Goal: Check status

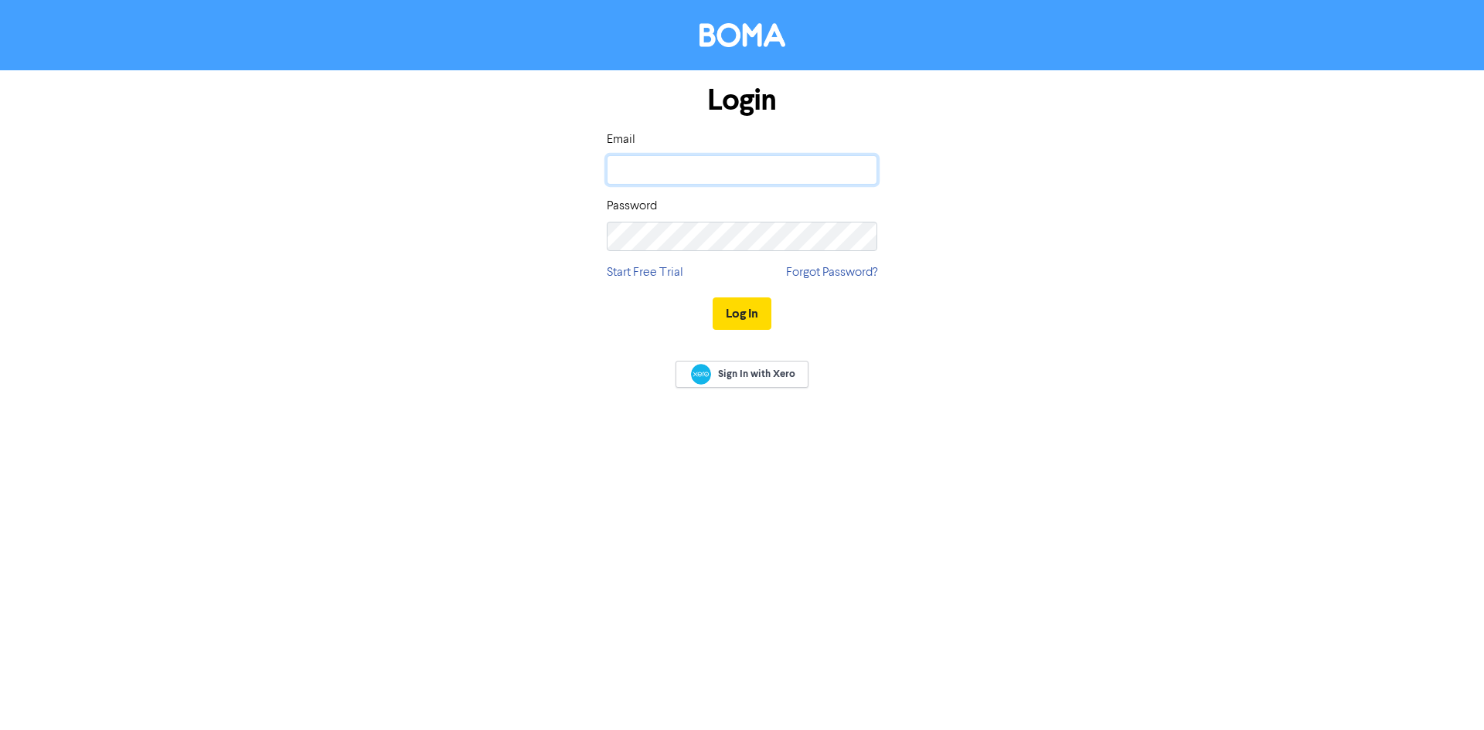
drag, startPoint x: 0, startPoint y: 0, endPoint x: 635, endPoint y: 175, distance: 658.1
click at [635, 175] on input "email" at bounding box center [742, 169] width 270 height 29
type input "[EMAIL_ADDRESS][DOMAIN_NAME]"
click at [713, 298] on button "Log In" at bounding box center [742, 314] width 59 height 32
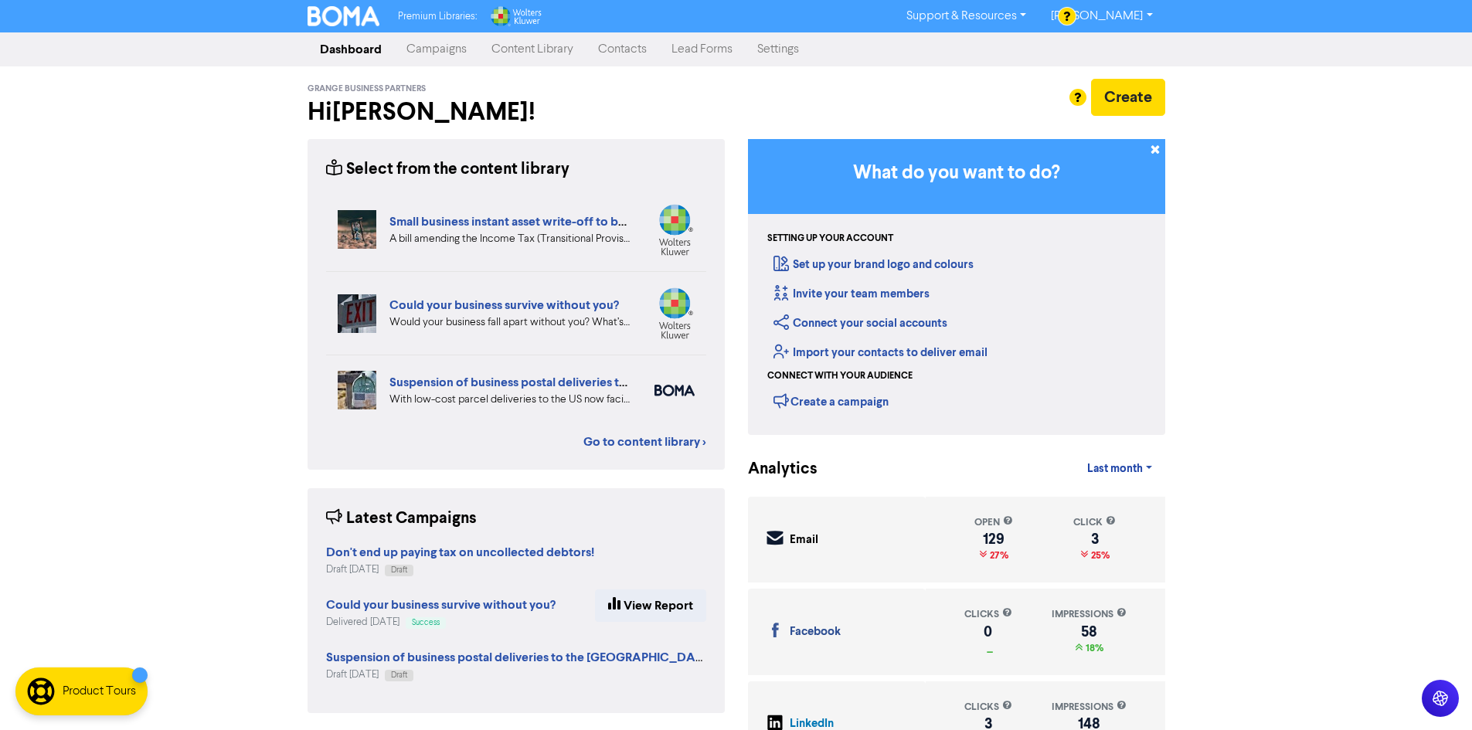
click at [414, 57] on link "Campaigns" at bounding box center [436, 49] width 85 height 31
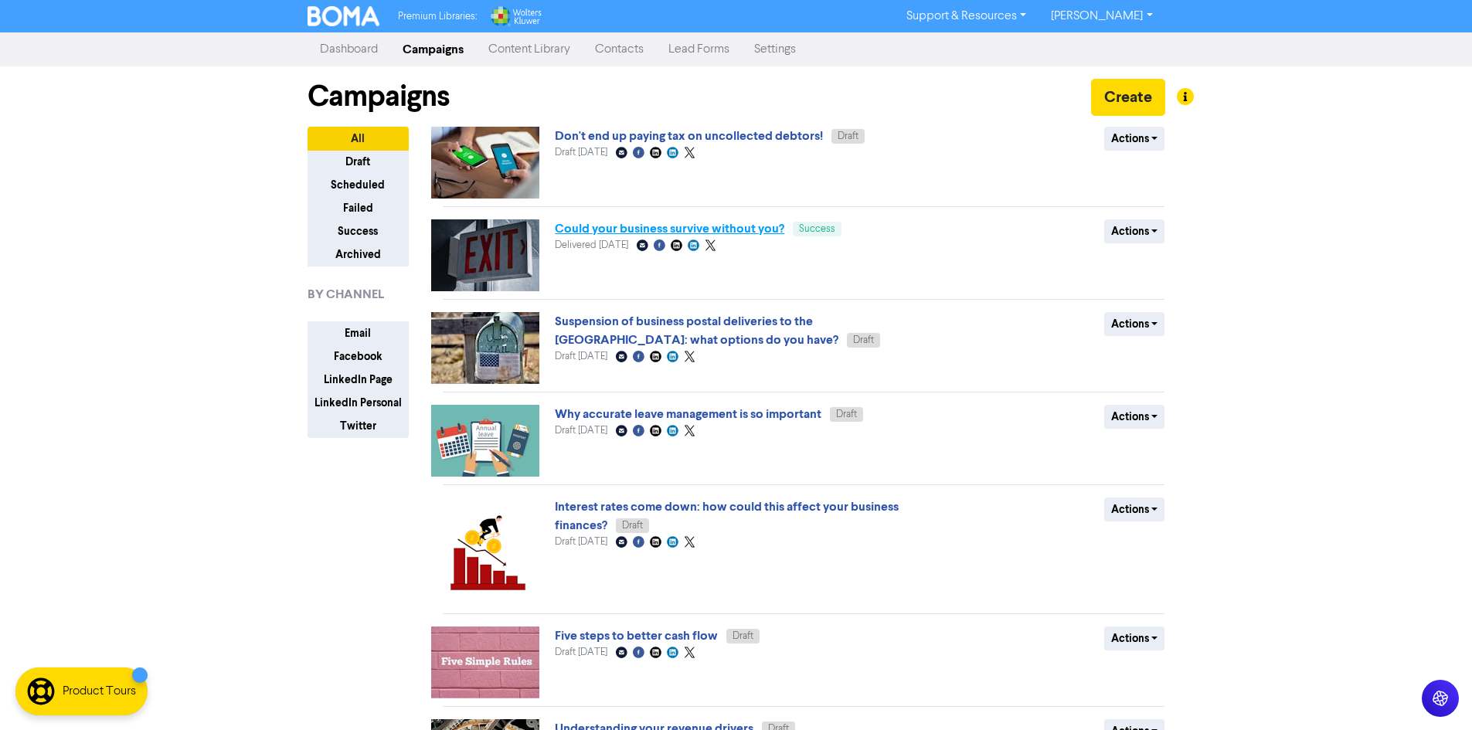
click at [693, 230] on link "Could your business survive without you?" at bounding box center [670, 228] width 230 height 15
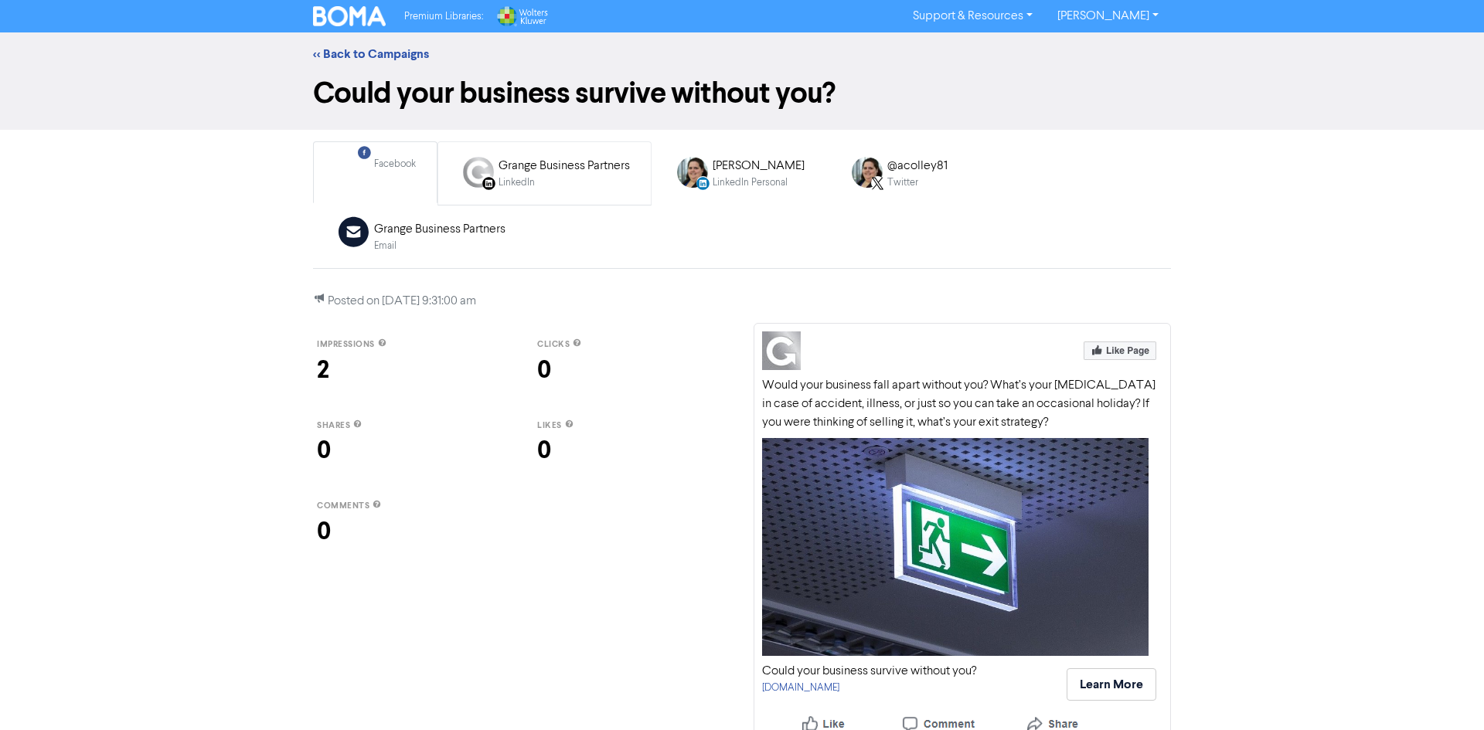
click at [503, 193] on div "LinkedIn Page Created with Sketch. Grange Business Partners LinkedIn" at bounding box center [545, 173] width 188 height 50
click at [781, 195] on div "LinkedIn Personal Created with Sketch. [PERSON_NAME] LinkedIn Personal" at bounding box center [739, 173] width 148 height 50
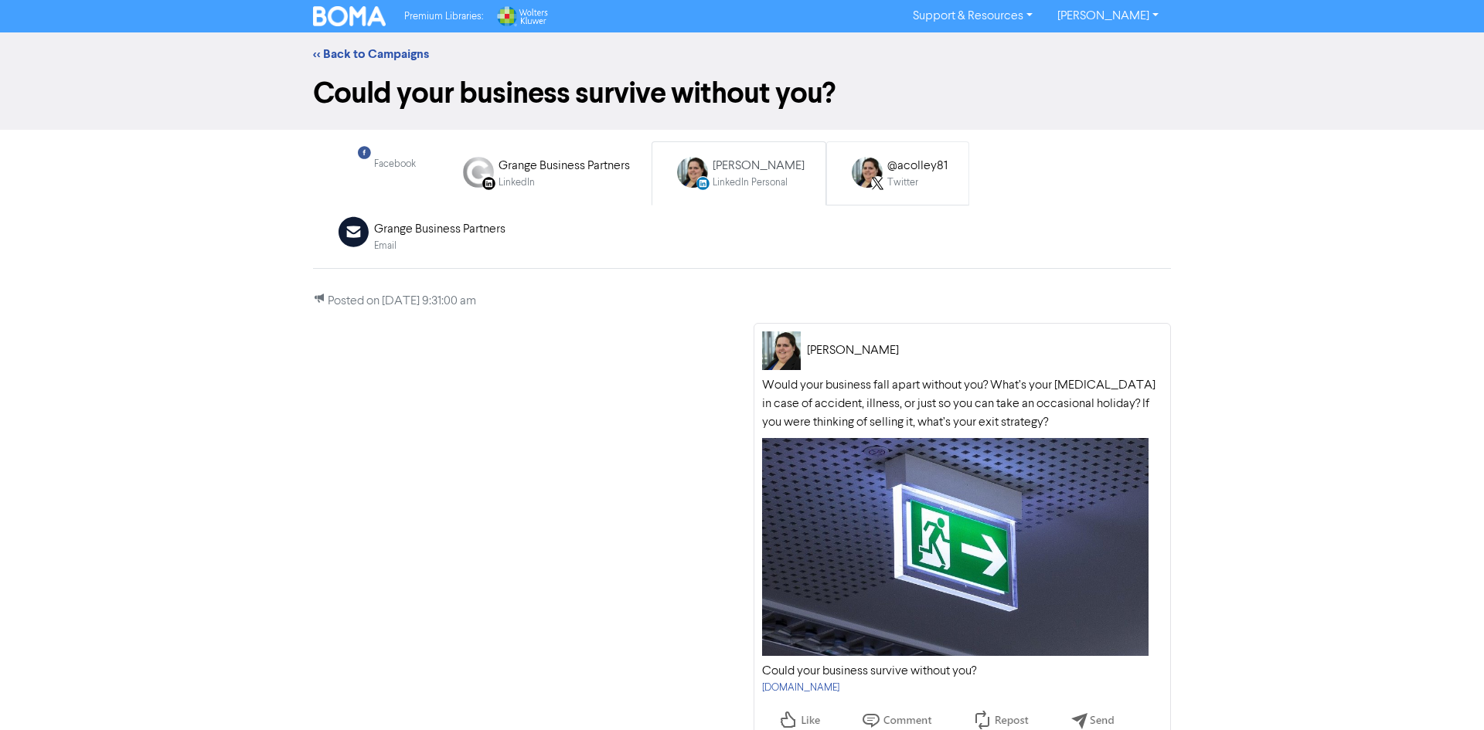
click at [887, 193] on div "@acolley81 Twitter" at bounding box center [897, 173] width 117 height 50
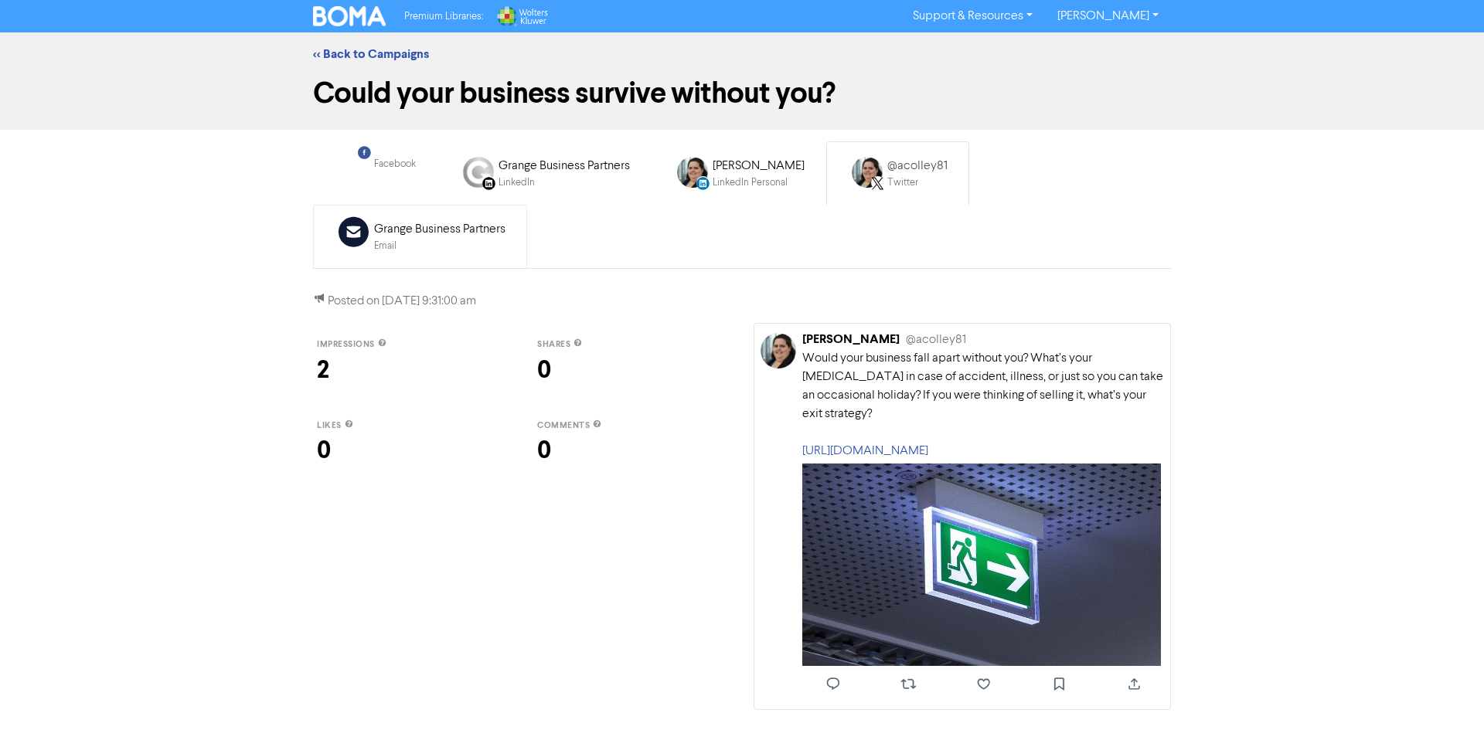
click at [505, 239] on div "Email" at bounding box center [439, 246] width 131 height 15
